Goal: Book appointment/travel/reservation: Book appointment/travel/reservation

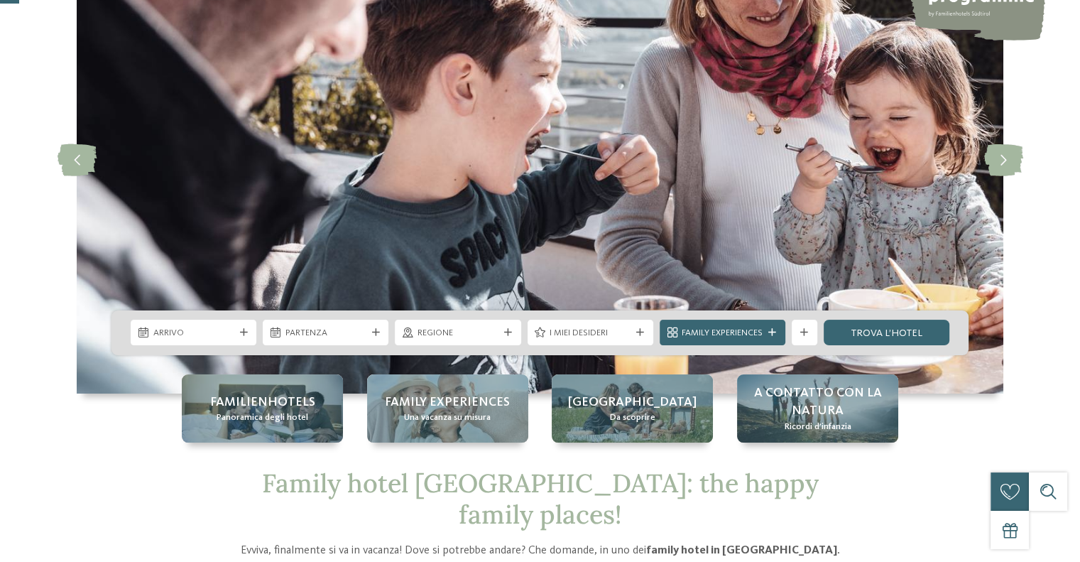
scroll to position [142, 0]
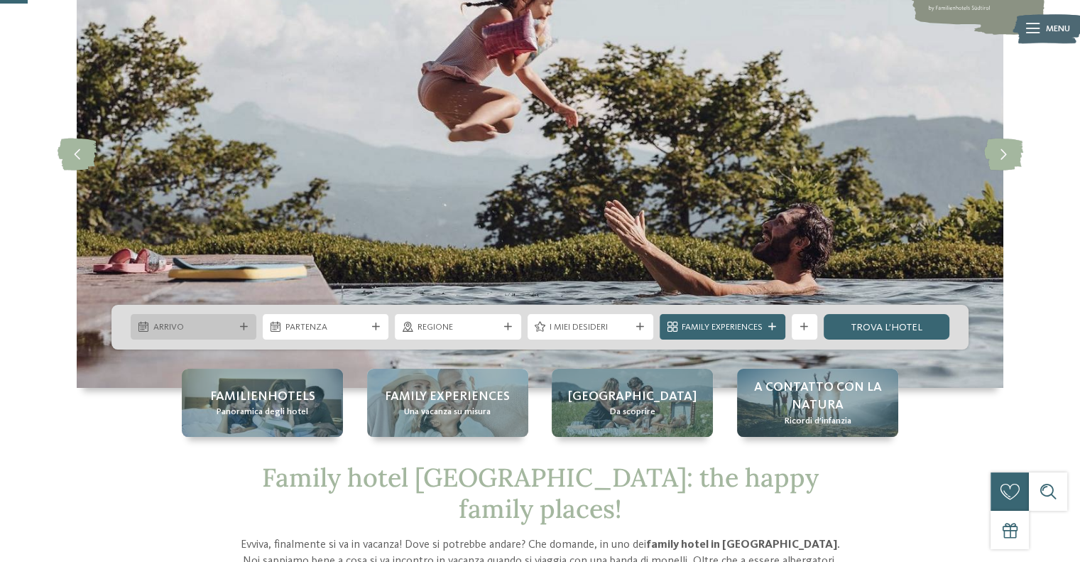
click at [200, 324] on span "Arrivo" at bounding box center [193, 327] width 81 height 13
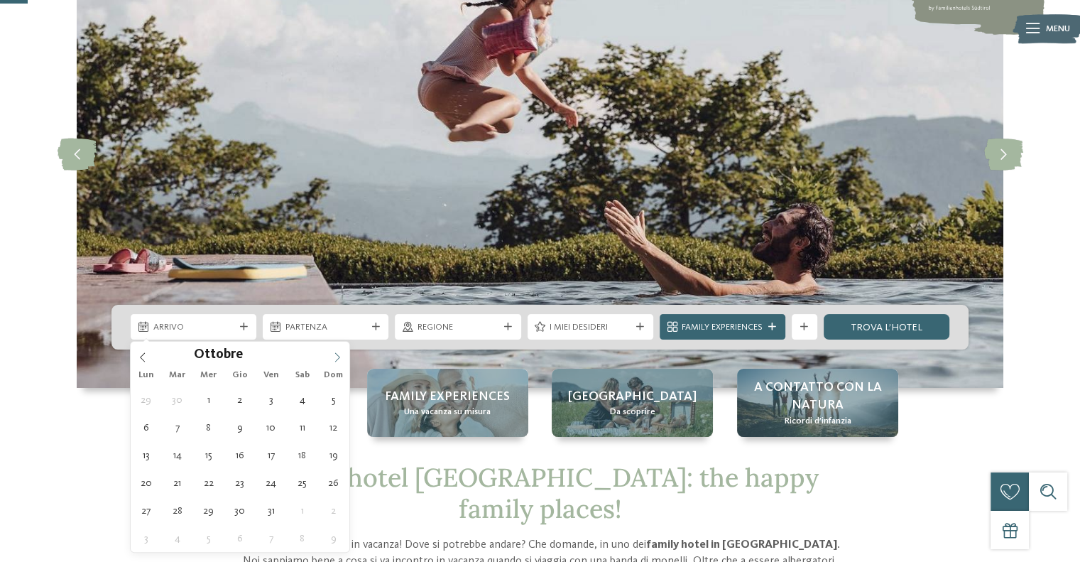
click at [341, 355] on icon at bounding box center [337, 357] width 10 height 10
click at [338, 354] on icon at bounding box center [337, 357] width 10 height 10
click at [339, 354] on icon at bounding box center [337, 357] width 10 height 10
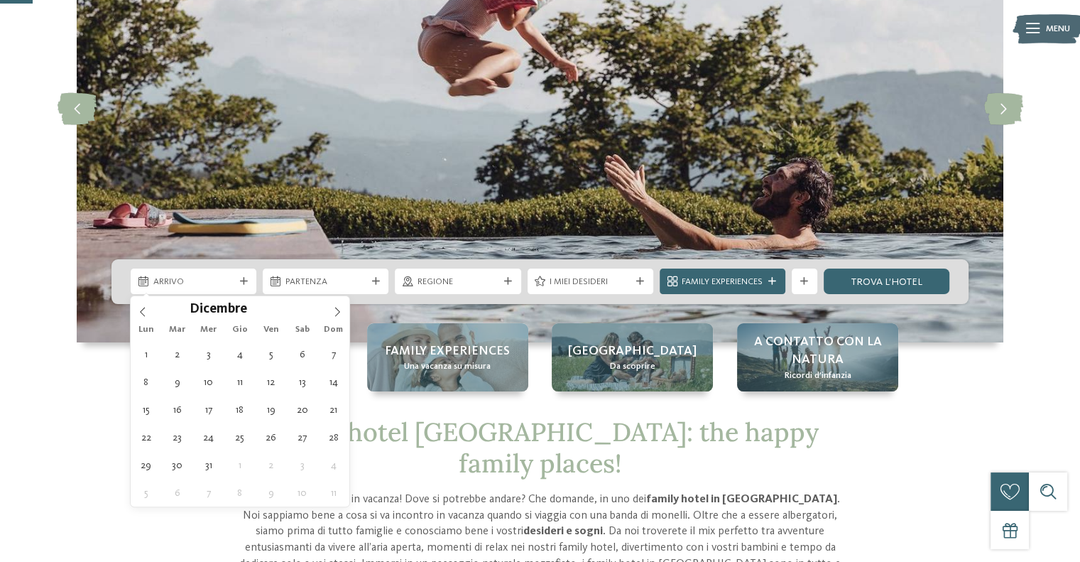
scroll to position [213, 0]
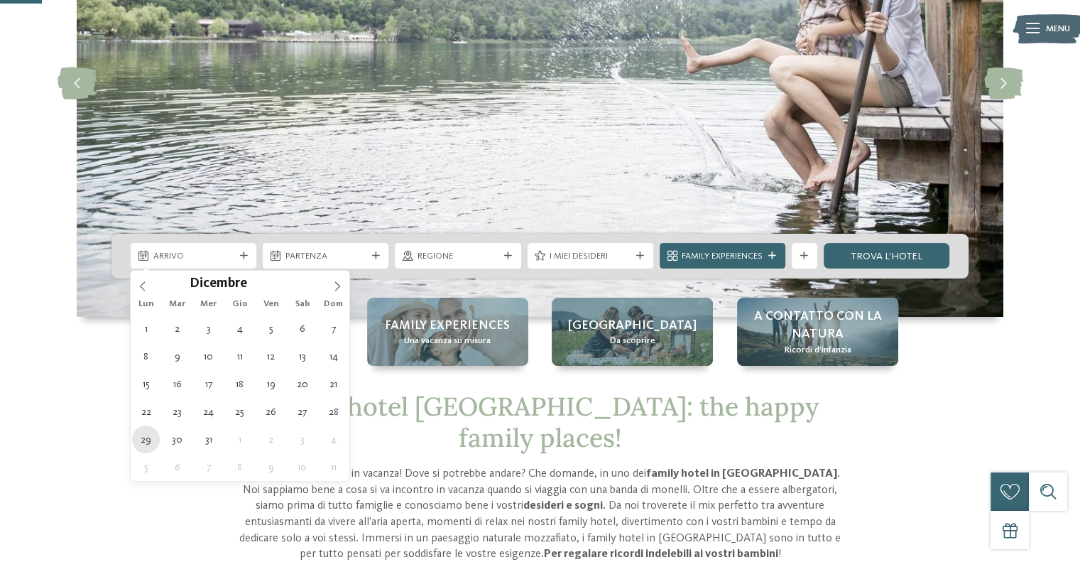
type div "[DATE]"
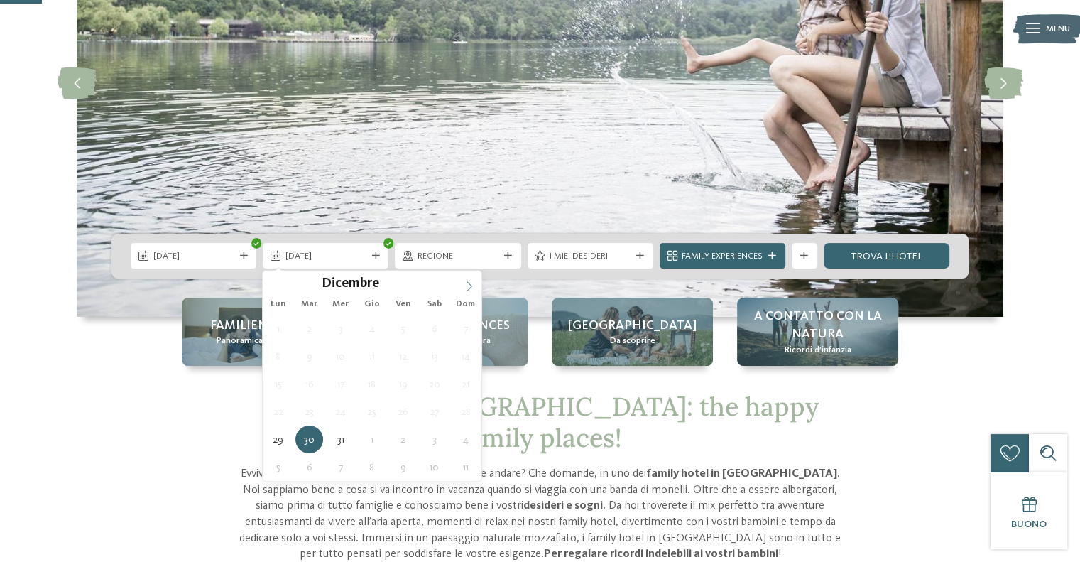
type input "****"
click at [470, 282] on icon at bounding box center [470, 286] width 10 height 10
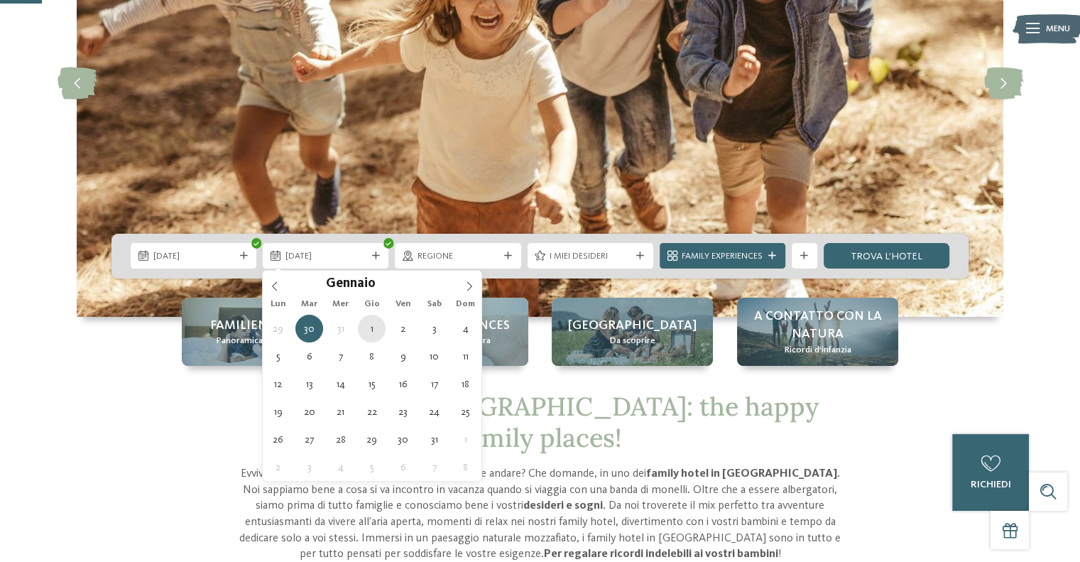
type div "[DATE]"
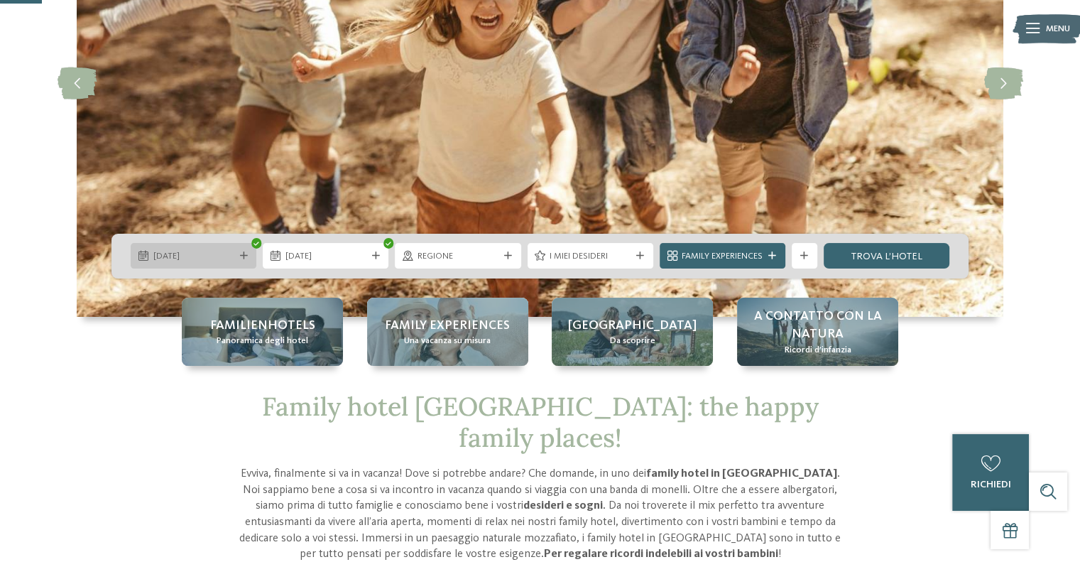
click at [166, 260] on span "[DATE]" at bounding box center [193, 256] width 81 height 13
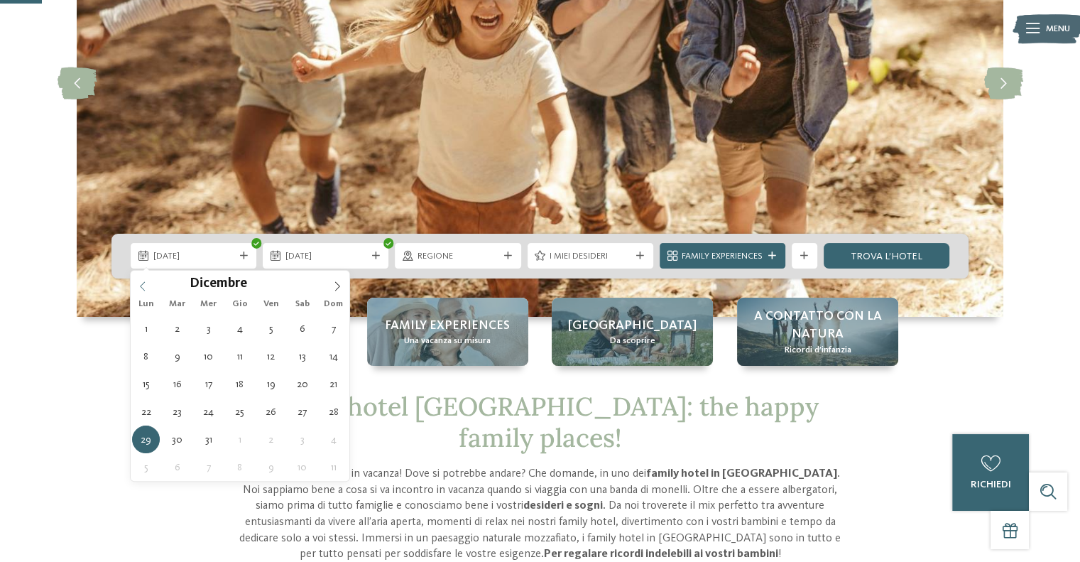
click at [142, 281] on span at bounding box center [143, 283] width 24 height 24
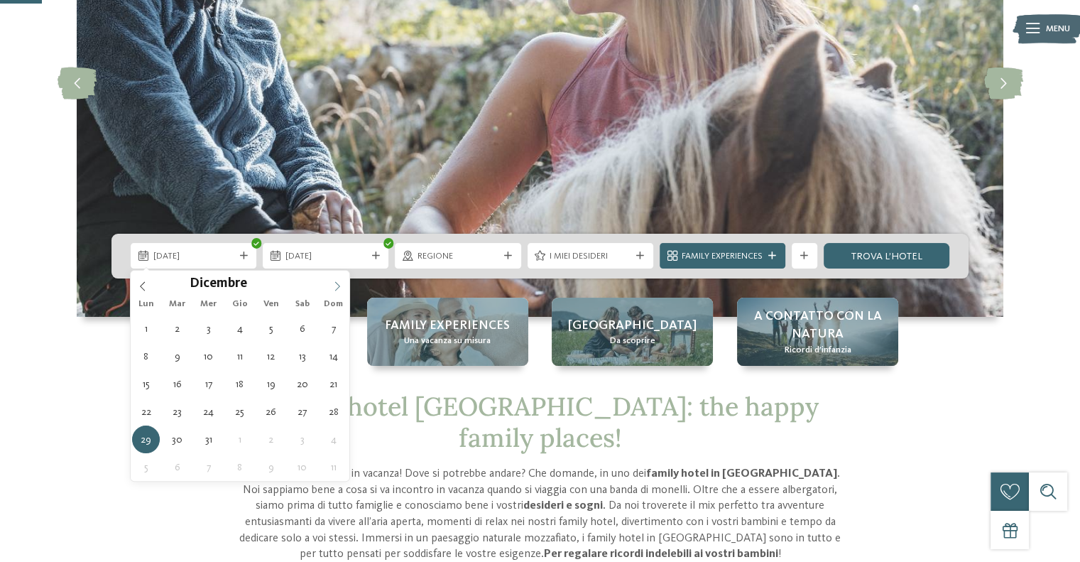
click at [335, 281] on icon at bounding box center [337, 286] width 10 height 10
type div "[DATE]"
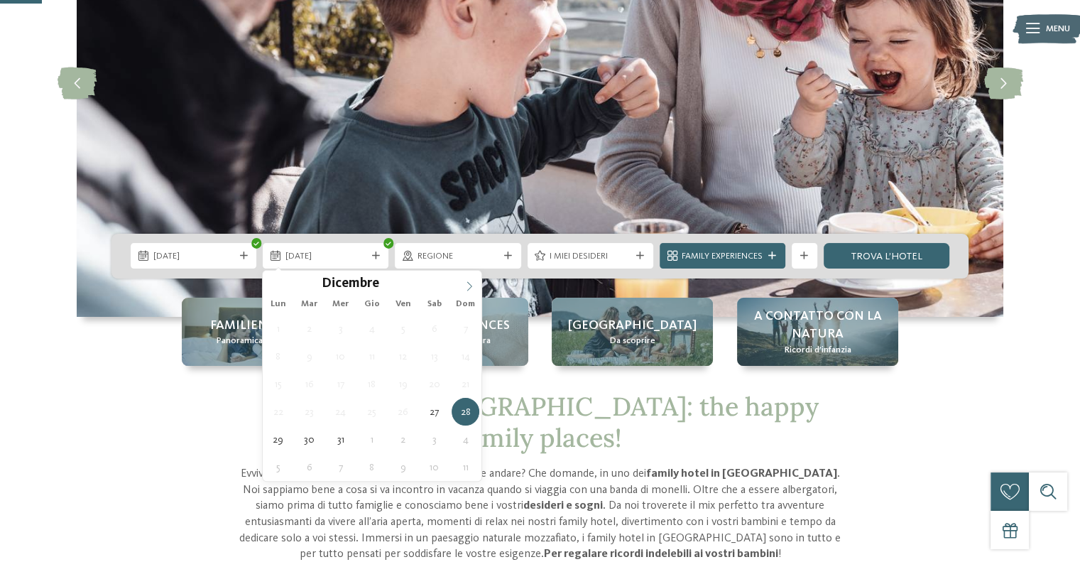
type input "****"
click at [469, 280] on span at bounding box center [469, 283] width 24 height 24
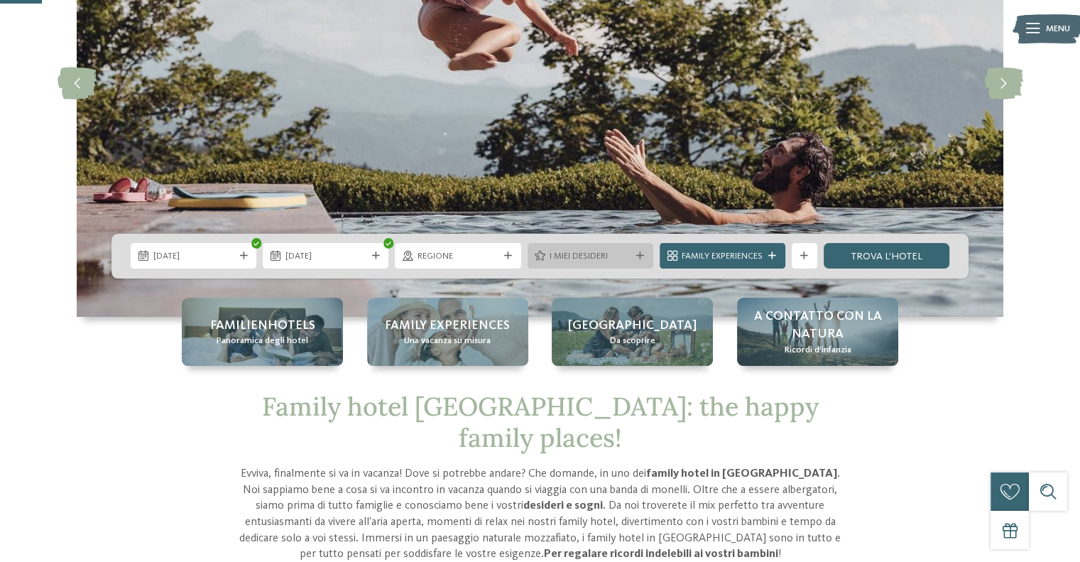
click at [574, 252] on span "I miei desideri" at bounding box center [590, 256] width 81 height 13
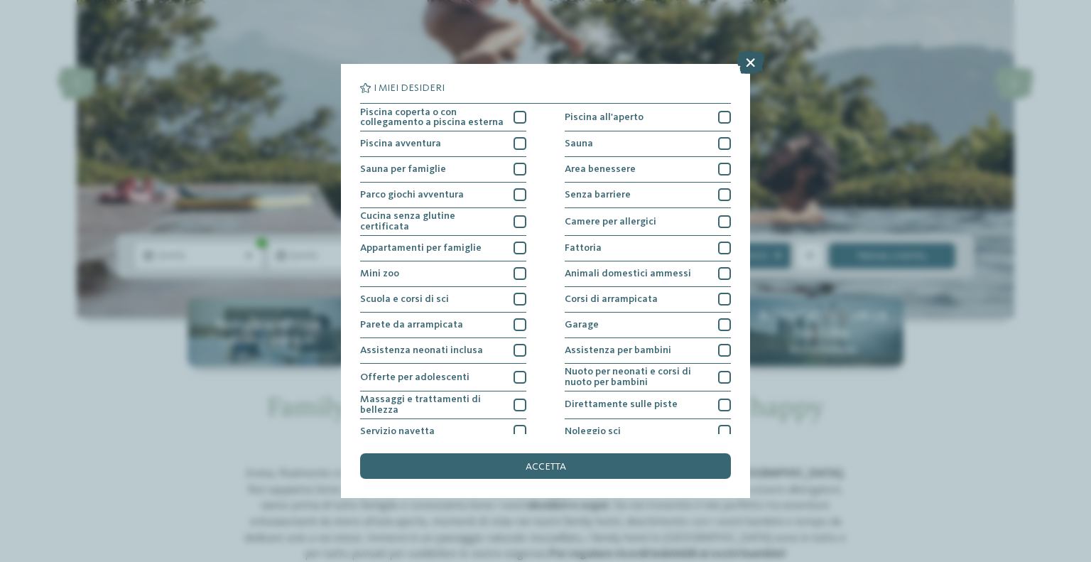
click at [744, 58] on icon at bounding box center [751, 62] width 28 height 23
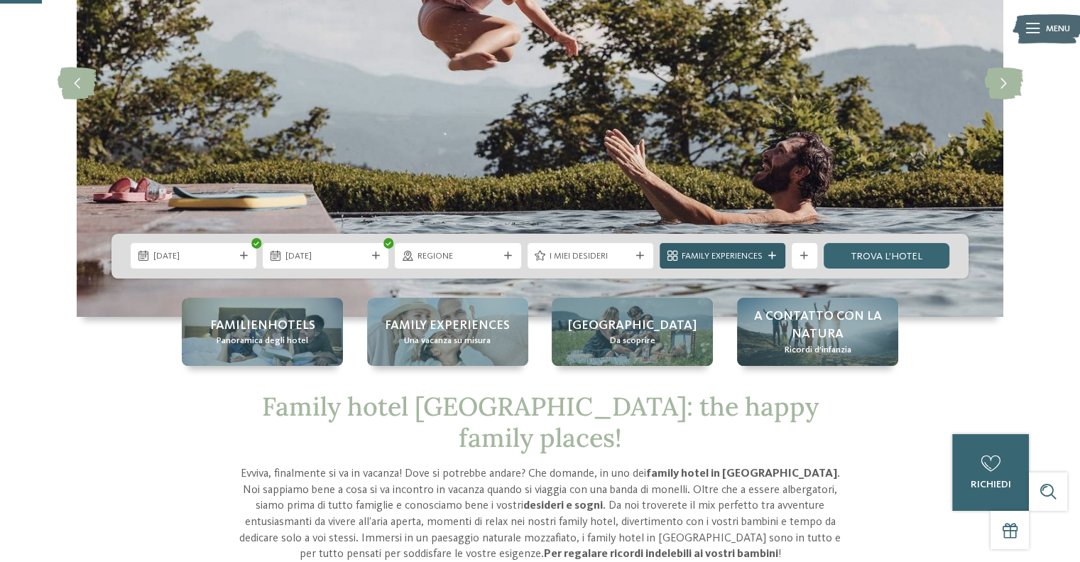
click at [713, 256] on span "Family Experiences" at bounding box center [722, 256] width 81 height 13
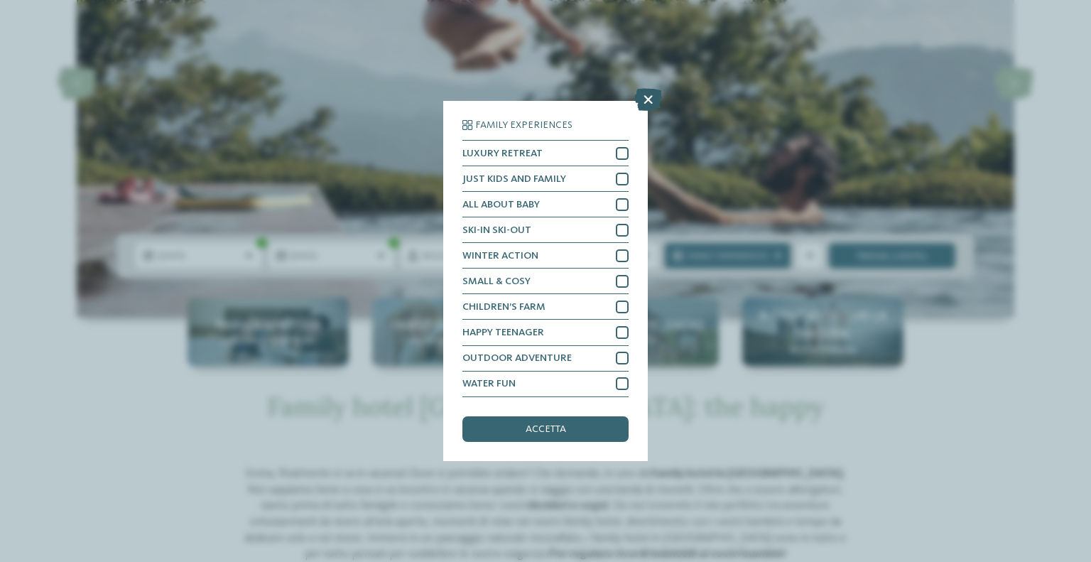
click at [644, 99] on icon at bounding box center [648, 100] width 28 height 23
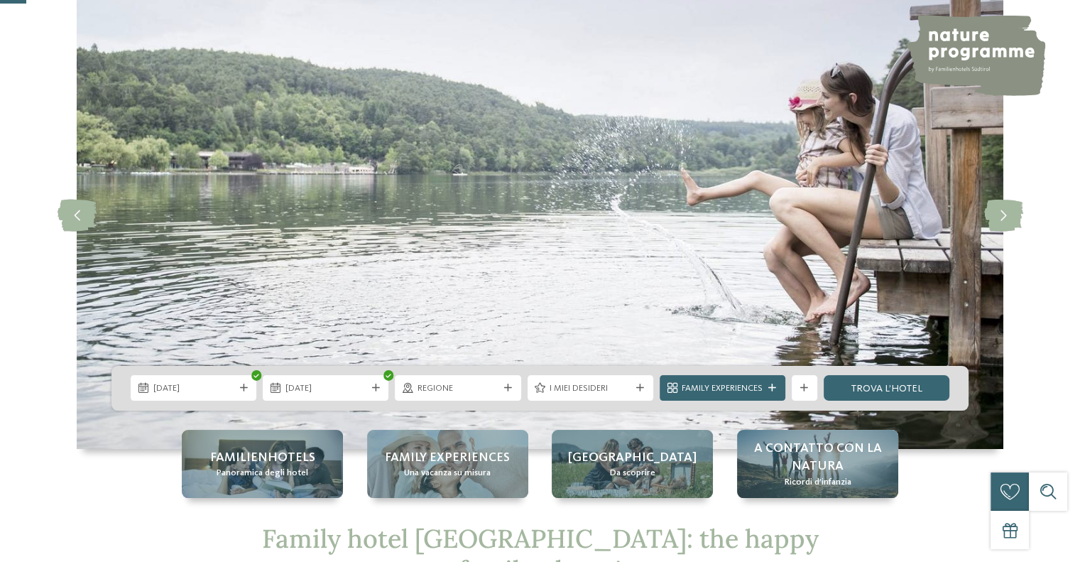
scroll to position [142, 0]
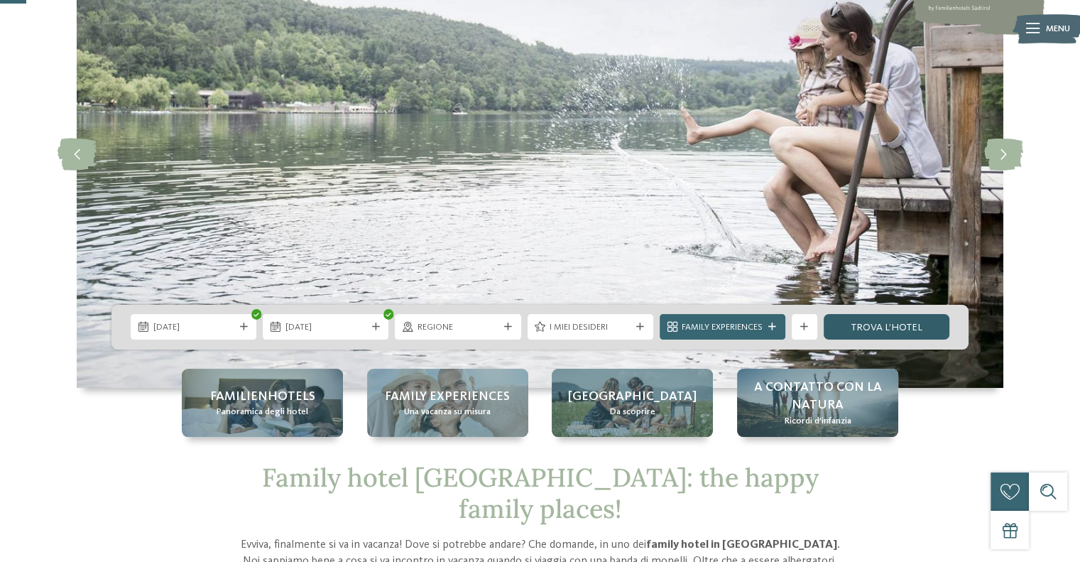
click at [918, 330] on link "trova l’hotel" at bounding box center [887, 327] width 126 height 26
